Goal: Transaction & Acquisition: Download file/media

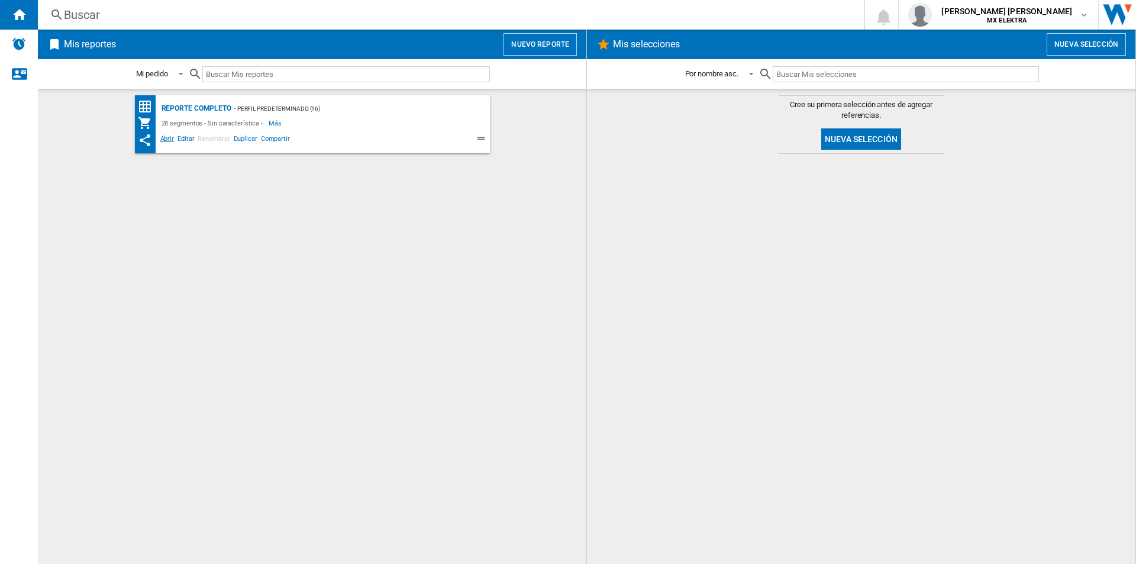
click at [164, 140] on span "Abrir" at bounding box center [167, 140] width 18 height 14
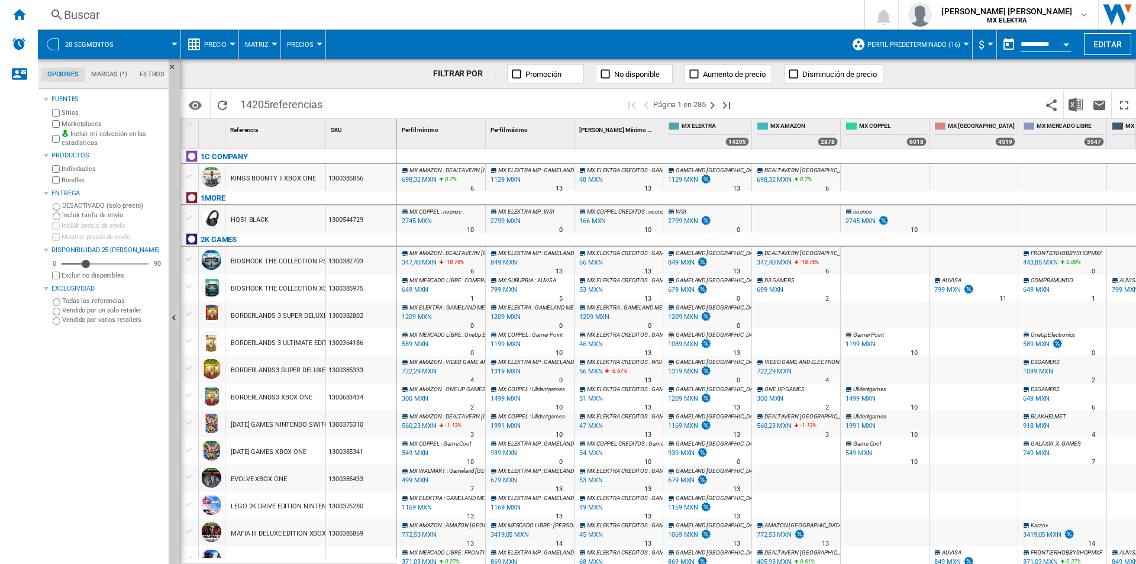
click at [970, 73] on div "FILTRAR POR Promoción No disponible Aumento de precio Disminución de precio" at bounding box center [657, 74] width 955 height 30
click at [1071, 105] on img "Descargar en Excel" at bounding box center [1075, 105] width 14 height 14
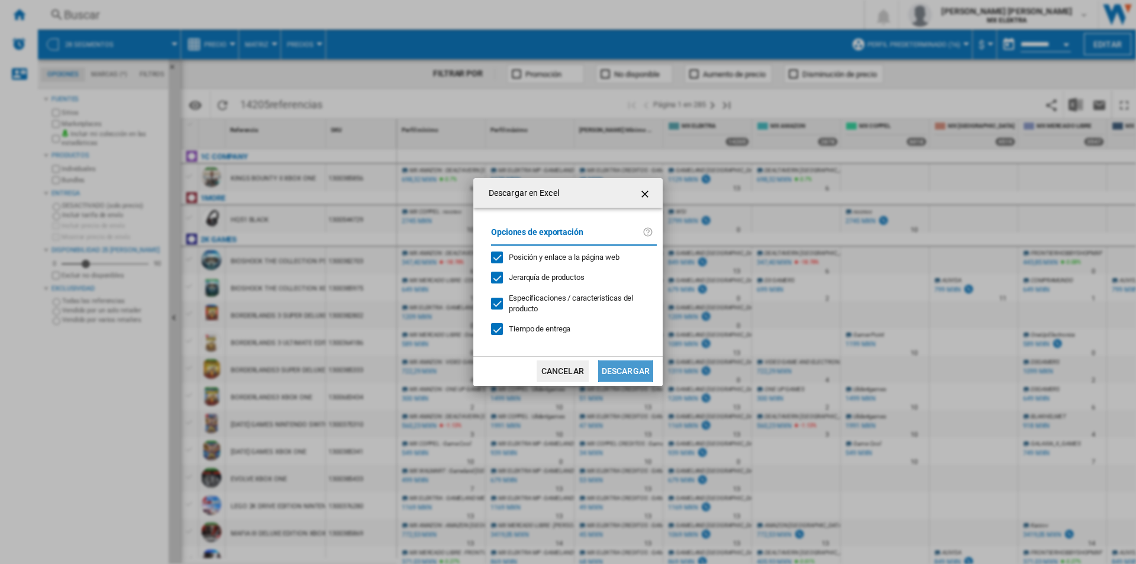
click at [619, 378] on button "Descargar" at bounding box center [625, 370] width 55 height 21
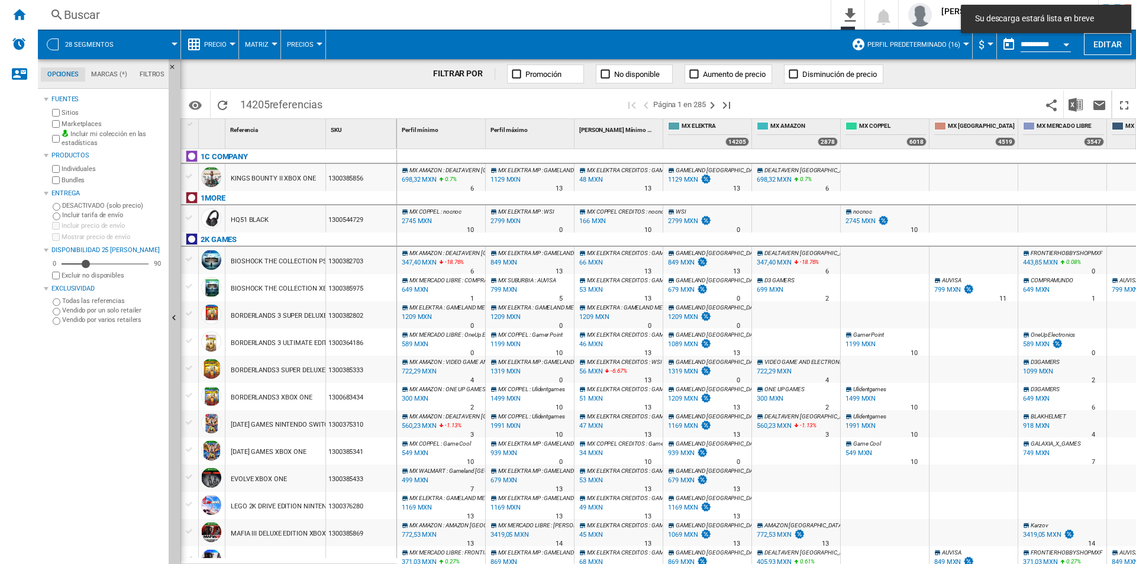
click at [933, 77] on div "FILTRAR POR Promoción No disponible Aumento de precio Disminución de precio" at bounding box center [657, 74] width 955 height 30
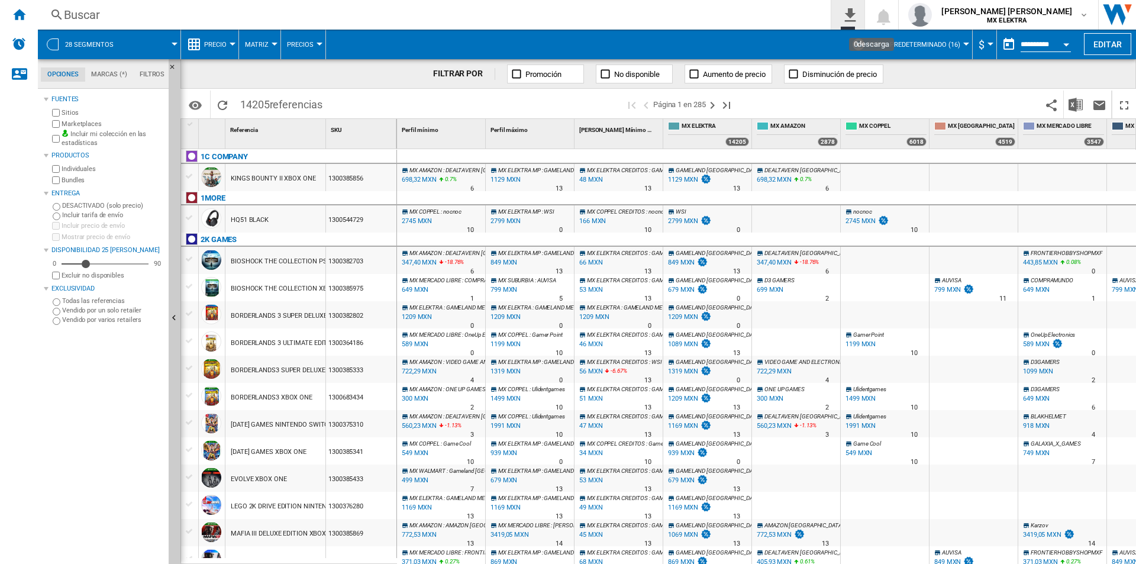
click at [864, 25] on button "0\a descarga" at bounding box center [847, 15] width 33 height 30
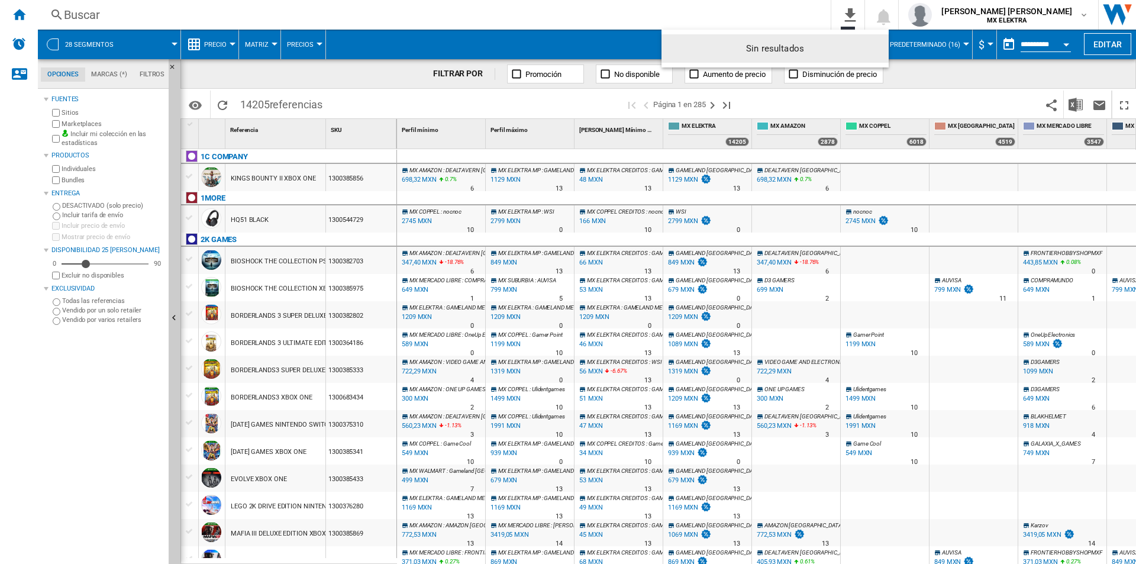
click at [917, 93] on md-backdrop at bounding box center [568, 282] width 1136 height 564
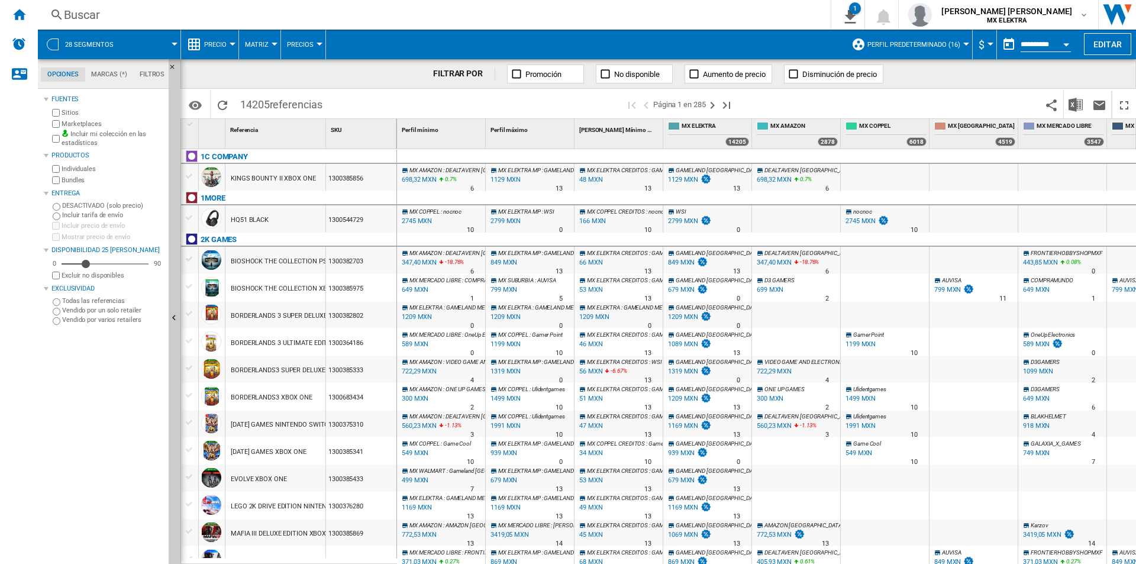
click at [323, 78] on div "FILTRAR POR Promoción No disponible Aumento de precio Disminución de precio" at bounding box center [657, 74] width 955 height 30
